Goal: Check status: Check status

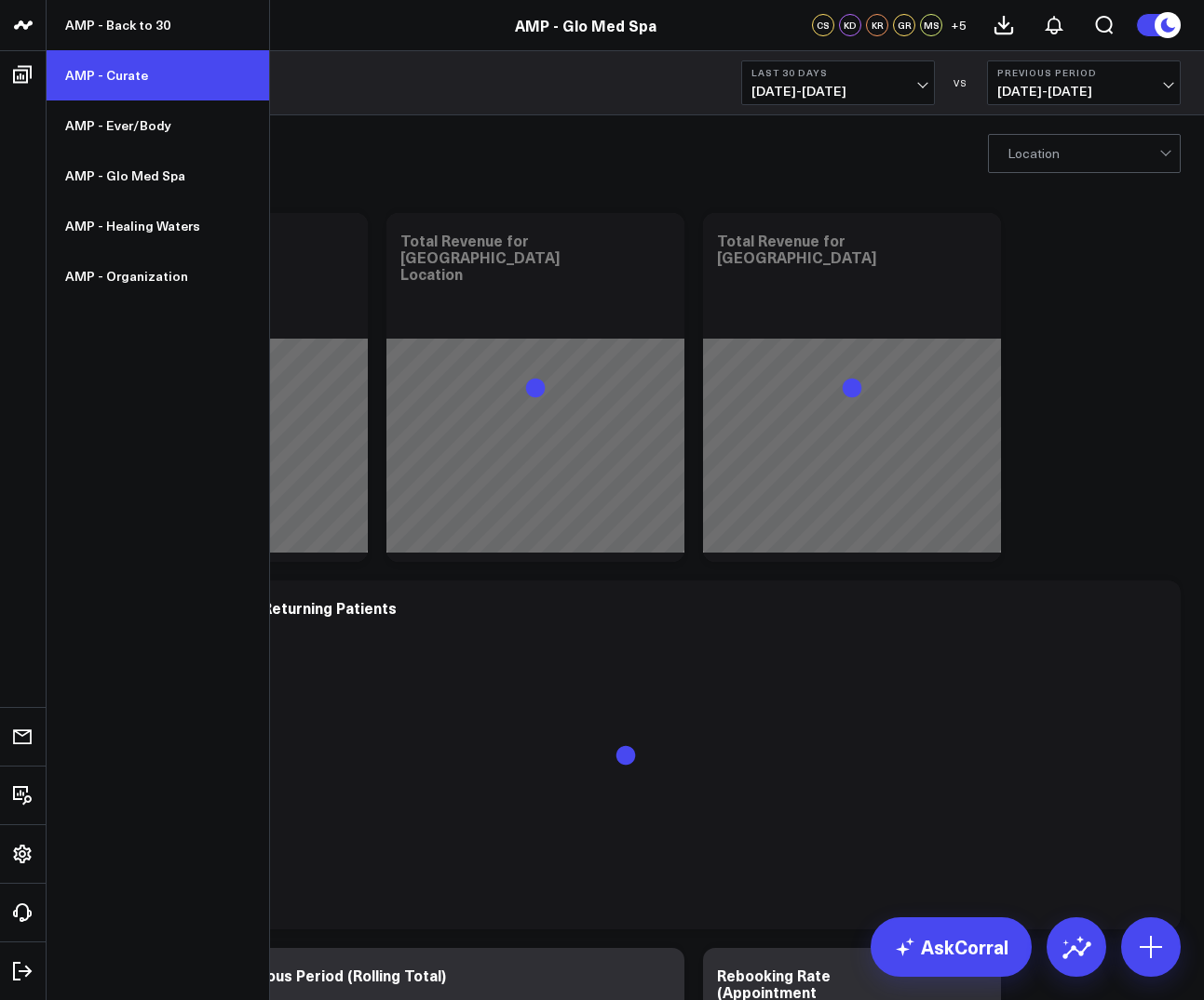
click at [173, 77] on link "AMP - Curate" at bounding box center [158, 76] width 223 height 50
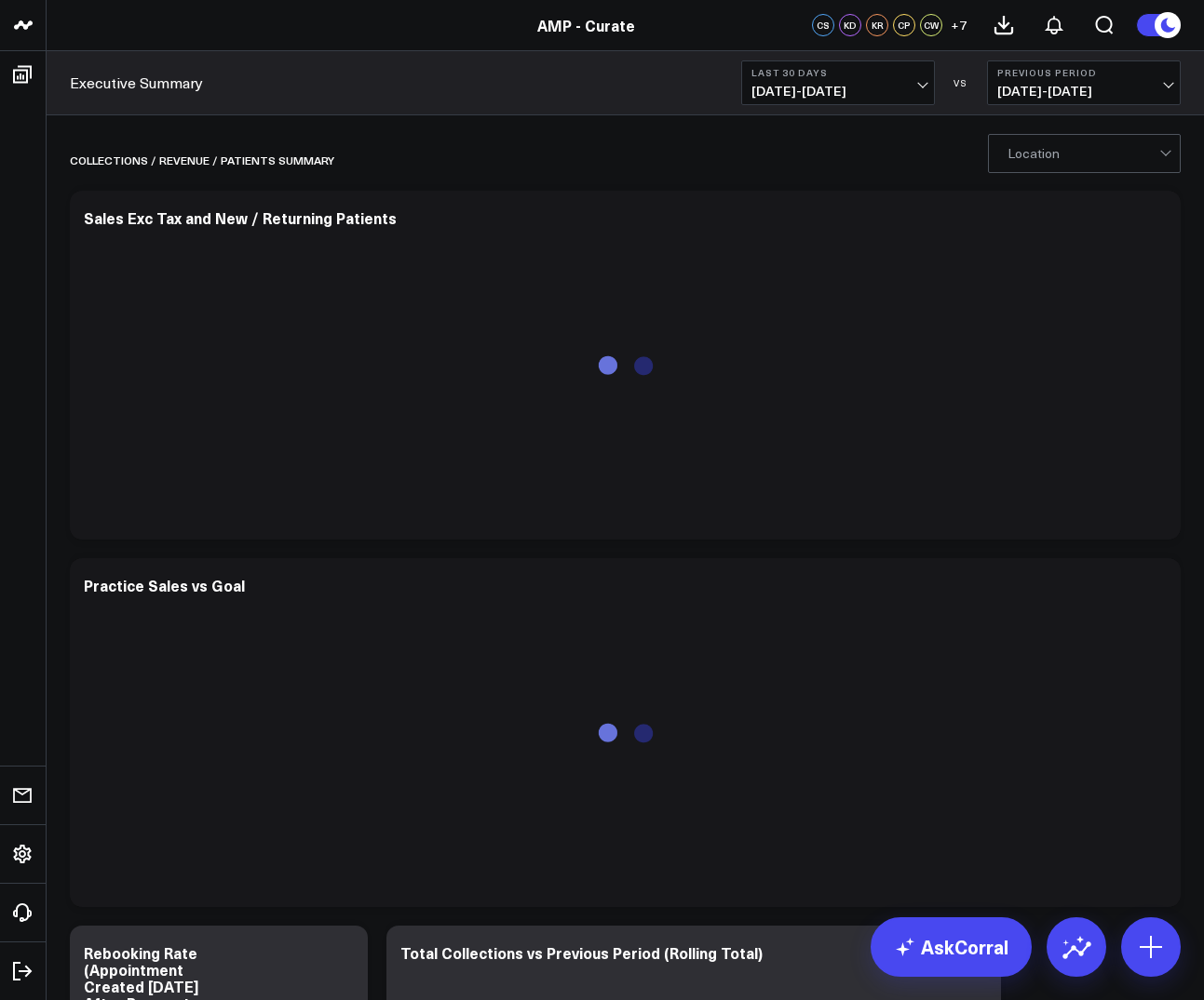
click at [805, 79] on button "Last 30 Days 07/16/25 - 08/14/25" at bounding box center [838, 82] width 194 height 45
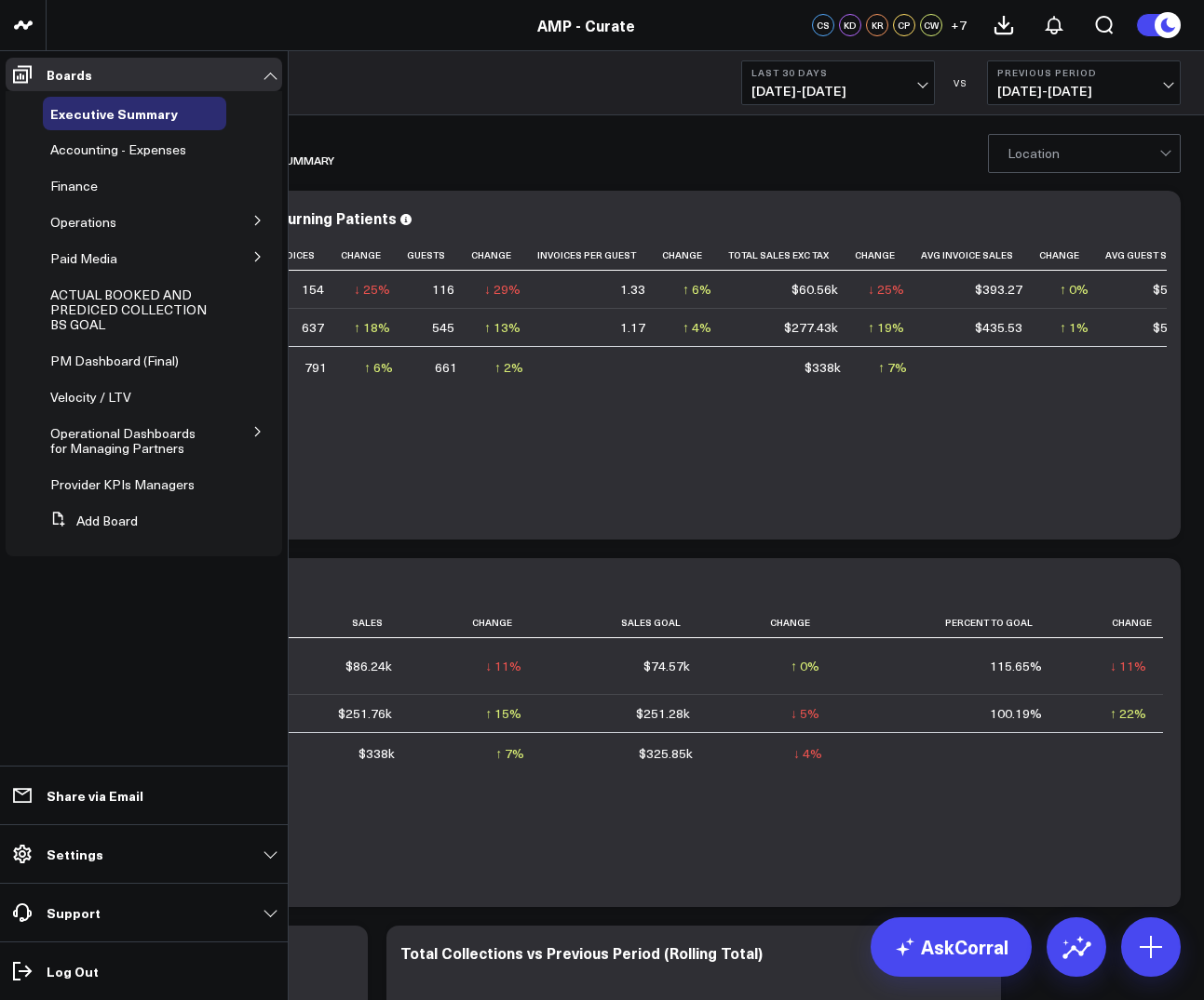
click at [256, 226] on icon at bounding box center [258, 221] width 12 height 12
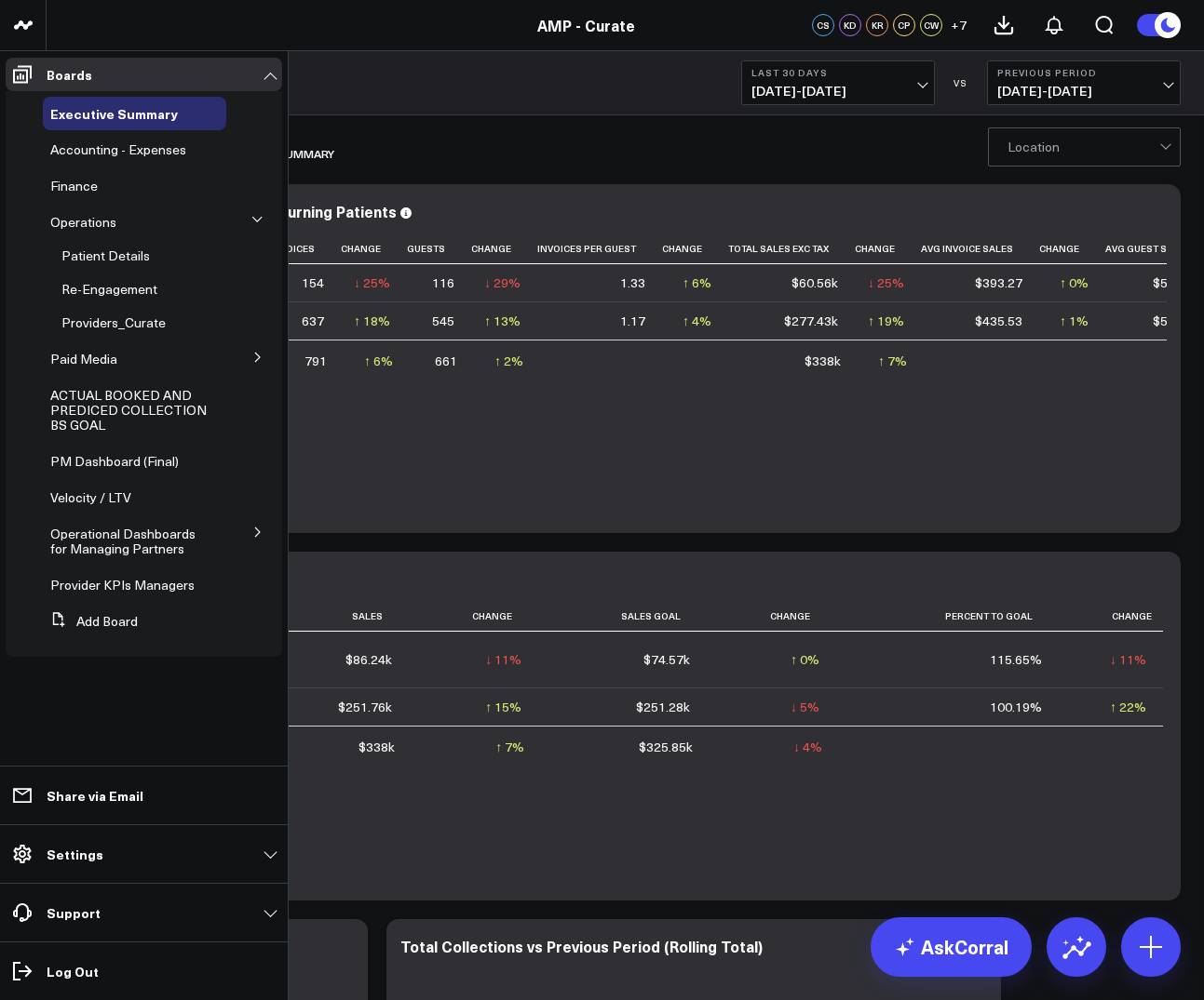
scroll to position [6, 0]
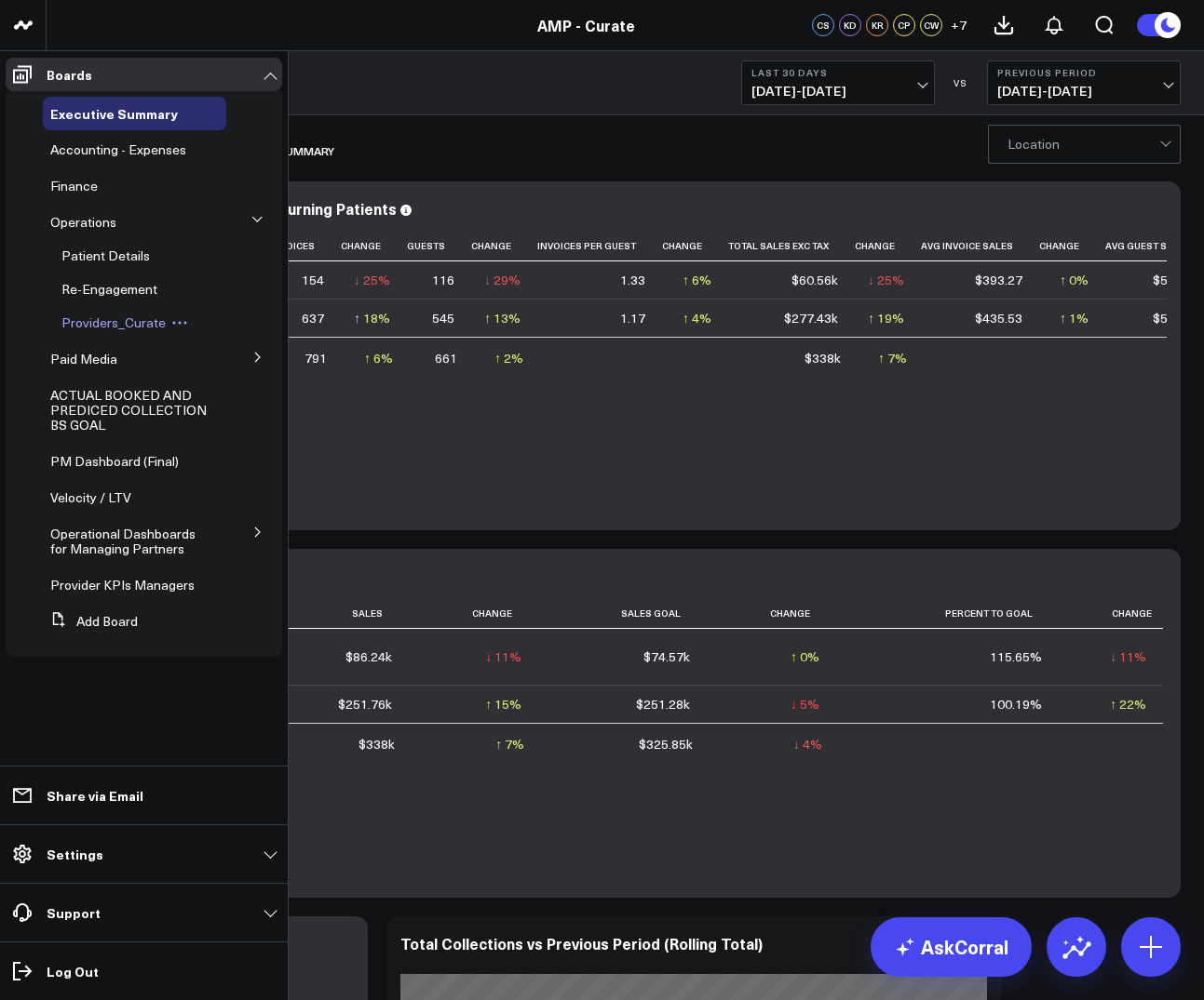
click at [123, 319] on span "Providers_Curate" at bounding box center [113, 323] width 105 height 17
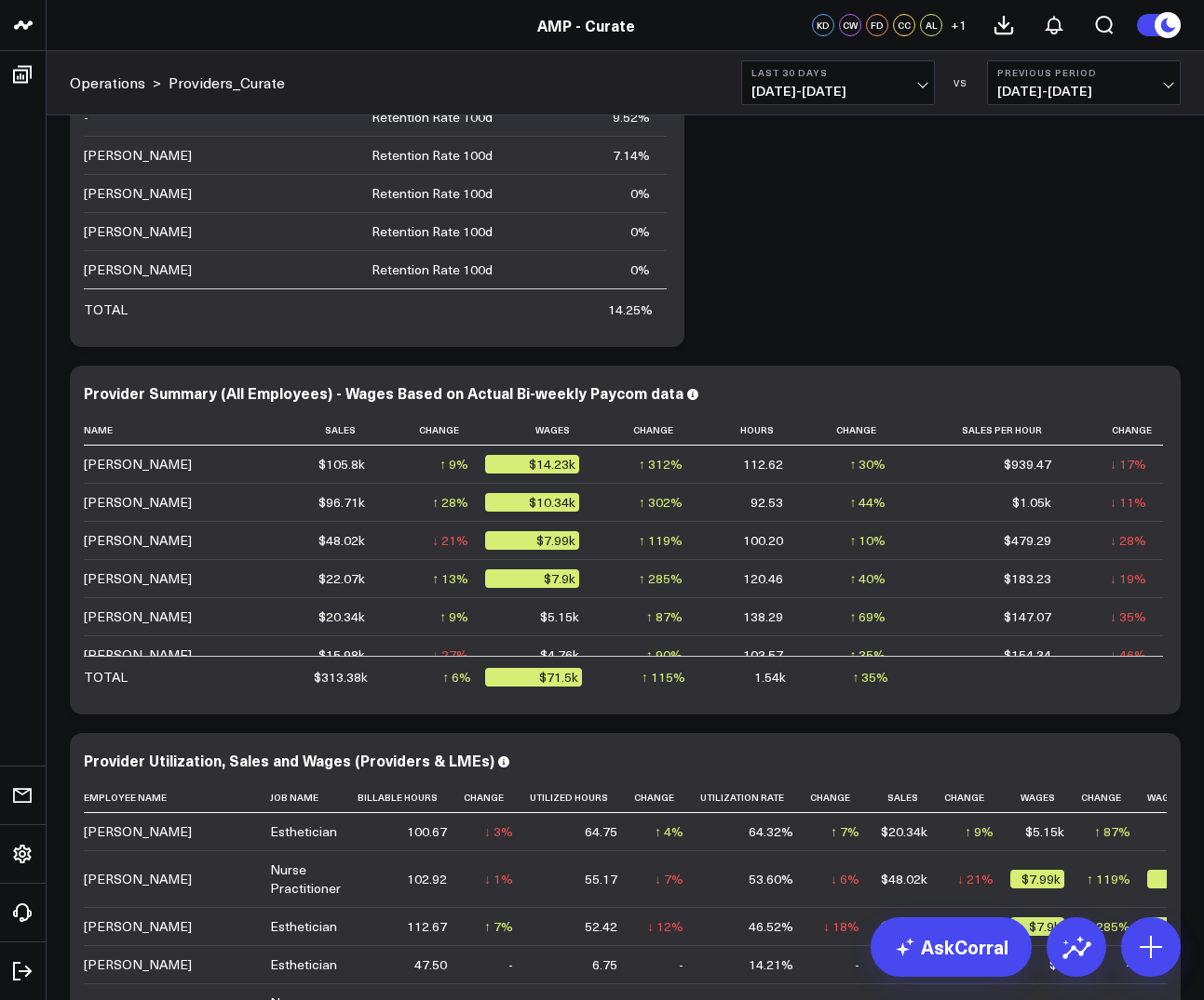
click at [798, 86] on span "07/16/25 - 08/14/25" at bounding box center [838, 90] width 174 height 15
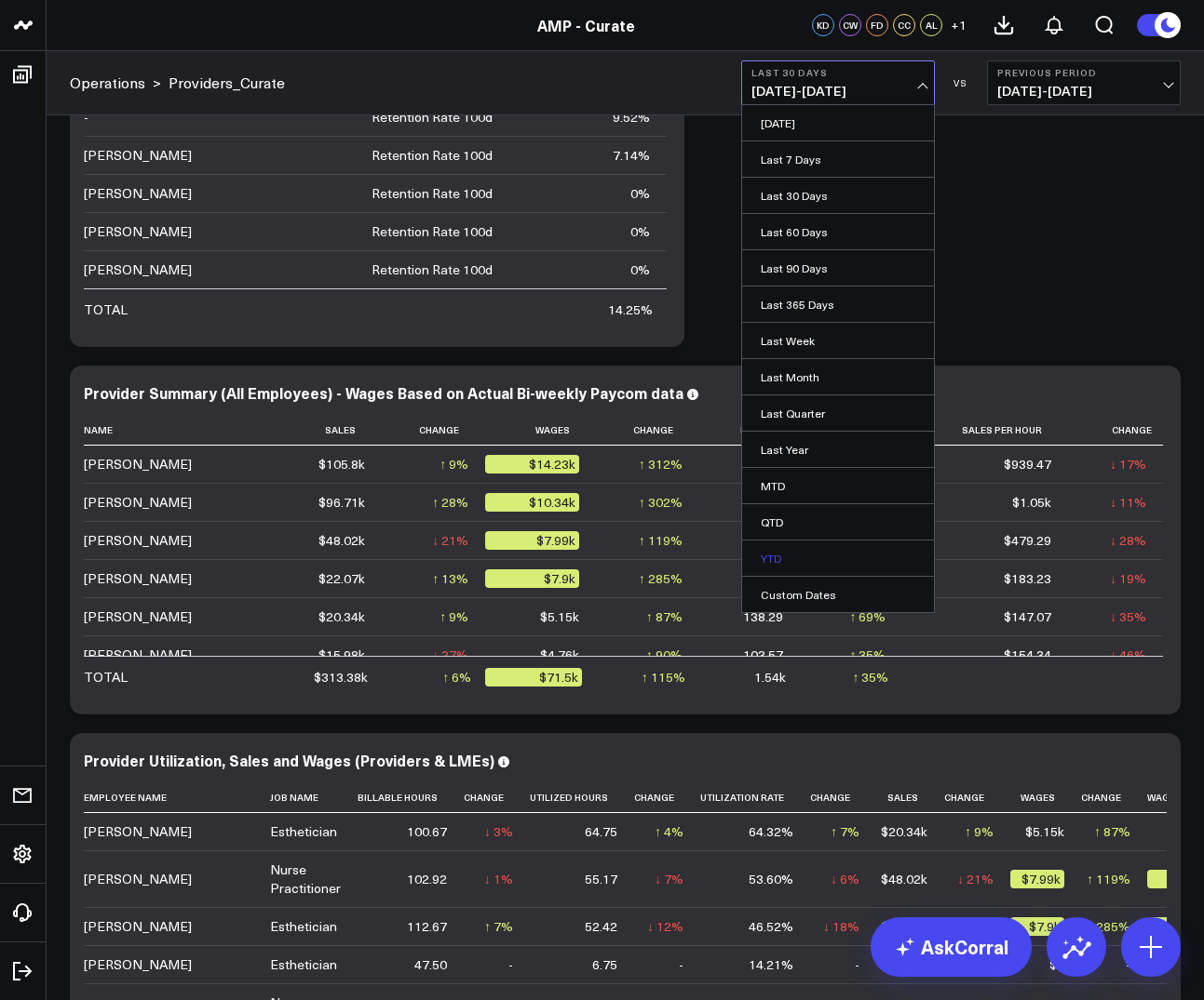
click at [774, 557] on link "YTD" at bounding box center [838, 558] width 192 height 35
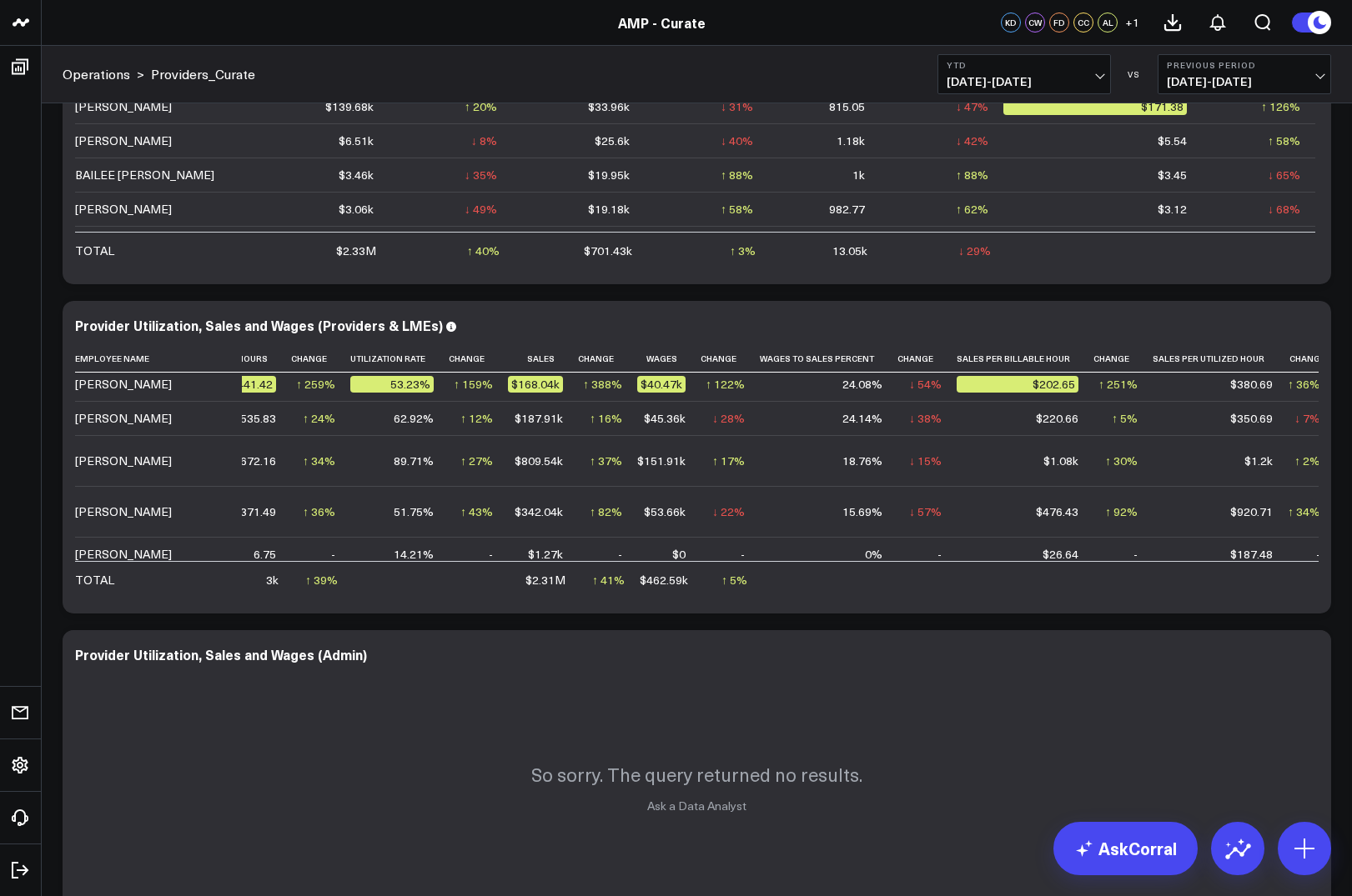
scroll to position [159, 277]
